Goal: Navigation & Orientation: Go to known website

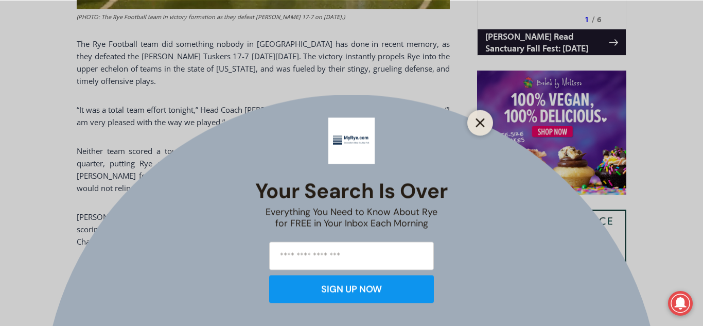
click at [479, 120] on line "Close" at bounding box center [480, 122] width 7 height 7
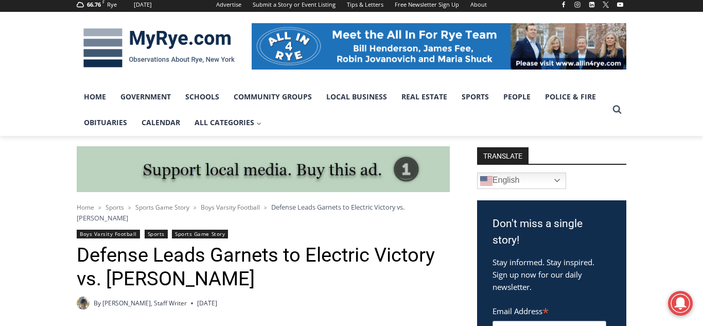
scroll to position [14, 0]
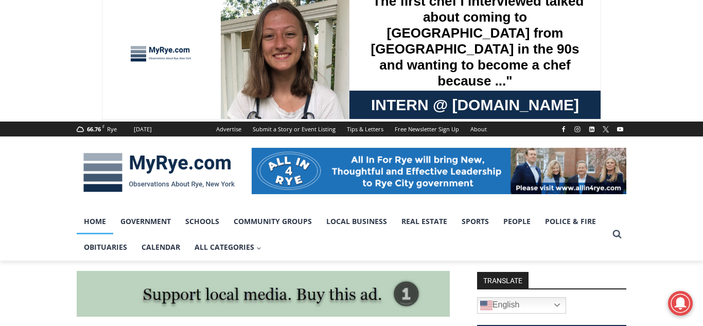
click at [87, 233] on link "Home" at bounding box center [95, 222] width 37 height 26
